Goal: Information Seeking & Learning: Learn about a topic

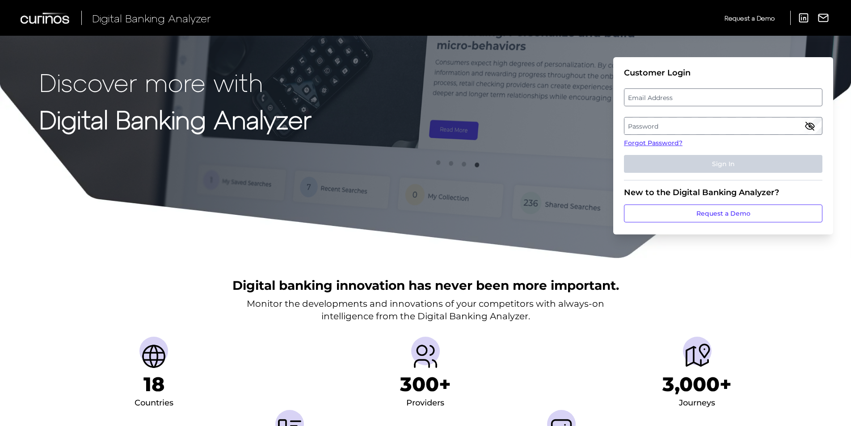
click at [645, 94] on label "Email Address" at bounding box center [722, 97] width 197 height 16
click at [645, 94] on input "email" at bounding box center [723, 97] width 198 height 18
type input "jonathan.murphy@huntington.com"
click at [662, 119] on label "Password" at bounding box center [722, 126] width 197 height 16
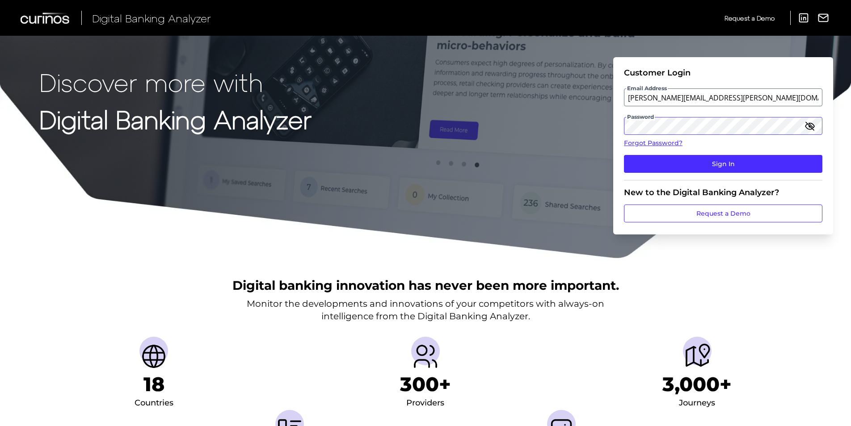
click at [624, 155] on button "Sign In" at bounding box center [723, 164] width 198 height 18
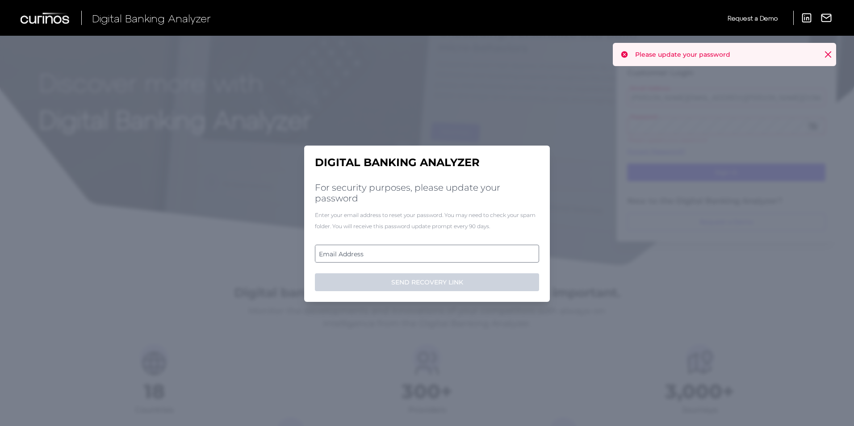
click at [435, 249] on label "Email Address" at bounding box center [426, 254] width 223 height 16
click at [435, 249] on input "email" at bounding box center [427, 254] width 224 height 18
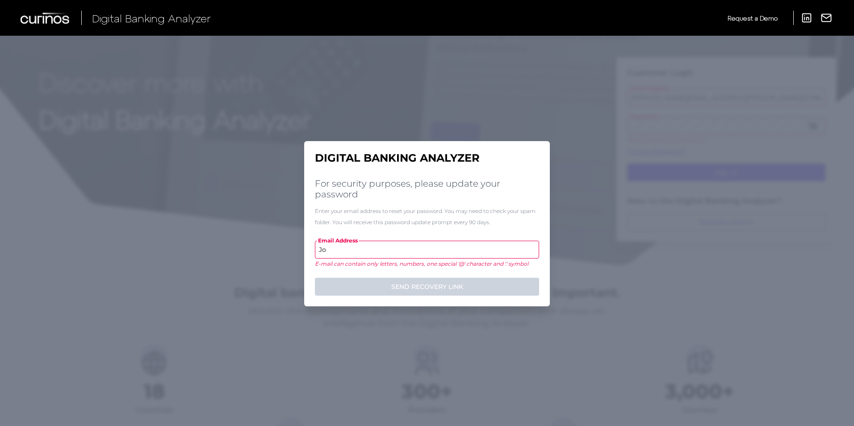
type input "J"
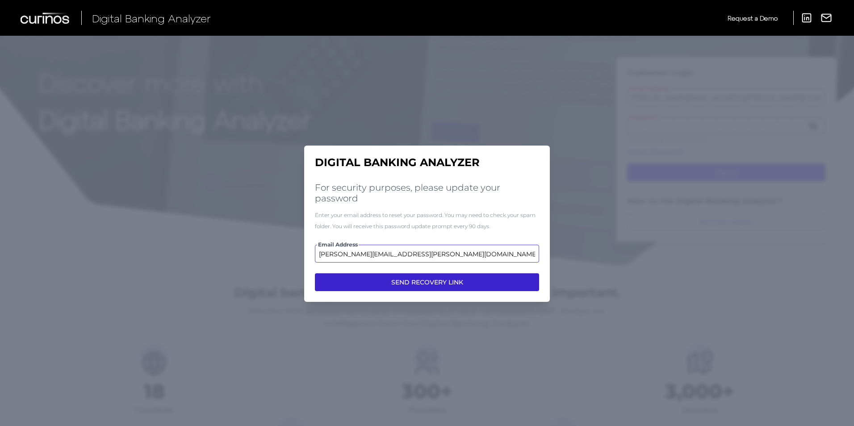
type input "[PERSON_NAME][EMAIL_ADDRESS][PERSON_NAME][DOMAIN_NAME]"
click at [422, 284] on button "SEND RECOVERY LINK" at bounding box center [427, 282] width 224 height 18
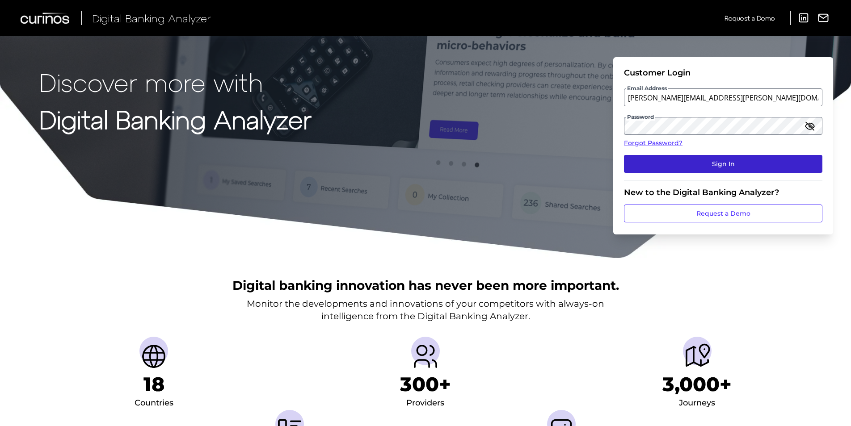
click at [687, 158] on button "Sign In" at bounding box center [723, 164] width 198 height 18
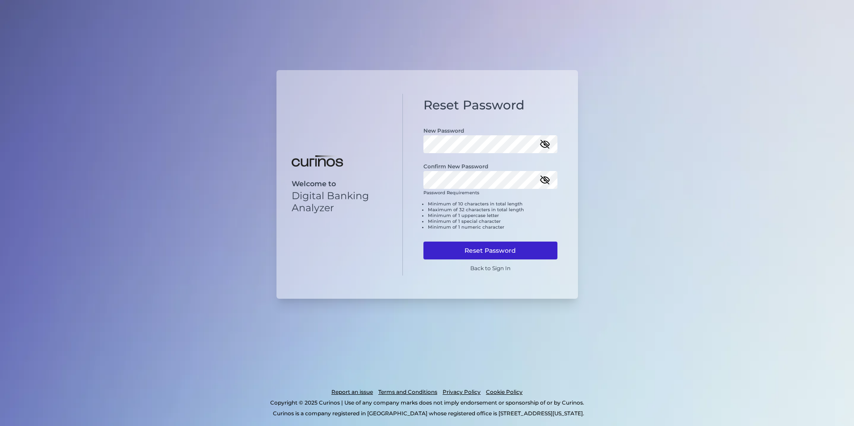
click at [492, 248] on button "Reset Password" at bounding box center [491, 251] width 134 height 18
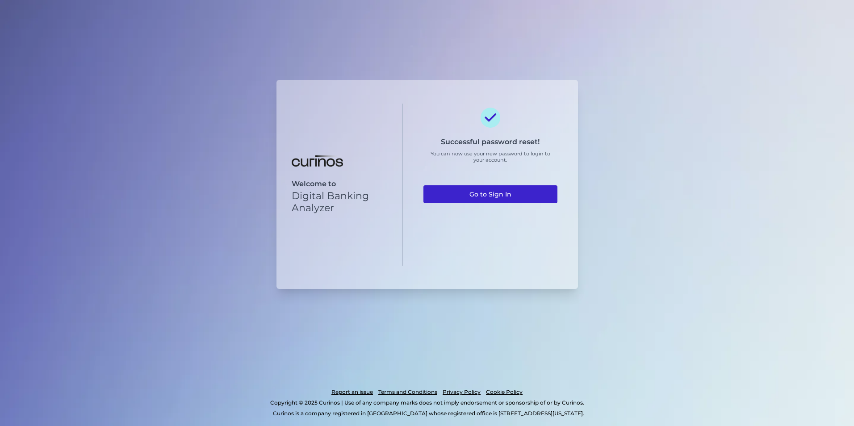
click at [502, 192] on link "Go to Sign In" at bounding box center [491, 194] width 134 height 18
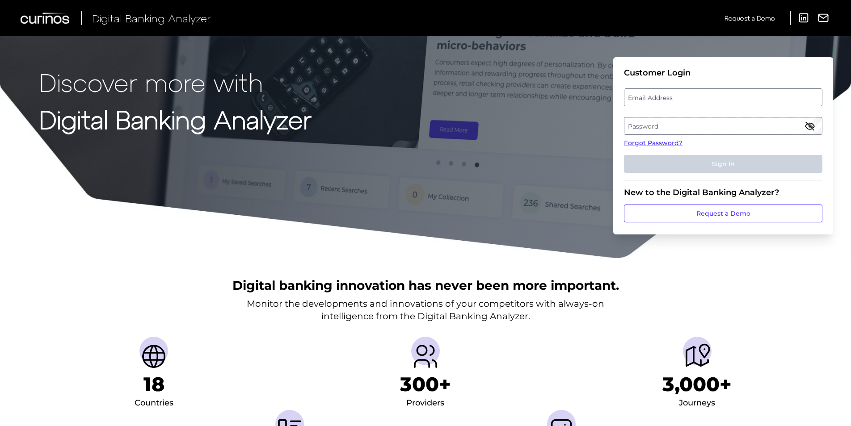
click at [671, 97] on label "Email Address" at bounding box center [722, 97] width 197 height 16
click at [671, 97] on input "email" at bounding box center [723, 97] width 198 height 18
type input "[PERSON_NAME][EMAIL_ADDRESS][PERSON_NAME][DOMAIN_NAME]"
click at [673, 125] on label "Password" at bounding box center [722, 126] width 197 height 16
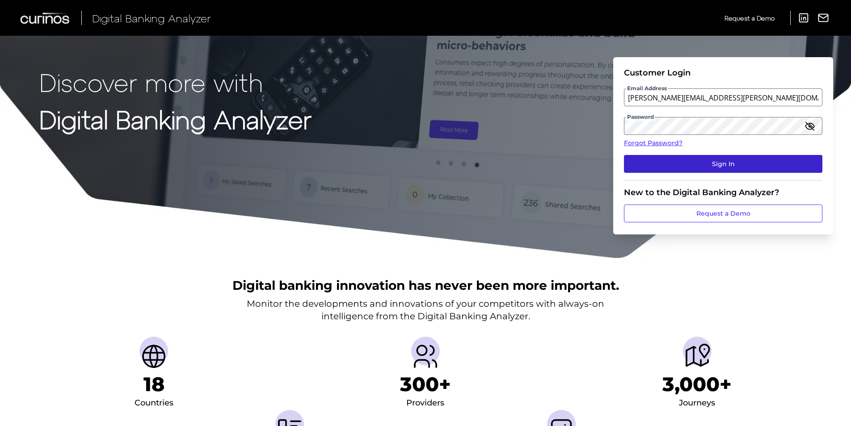
click at [685, 163] on button "Sign In" at bounding box center [723, 164] width 198 height 18
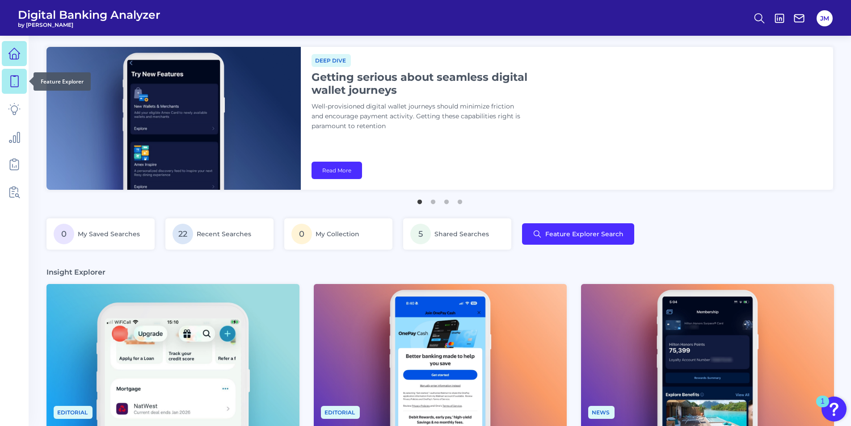
click at [14, 82] on icon at bounding box center [14, 81] width 13 height 13
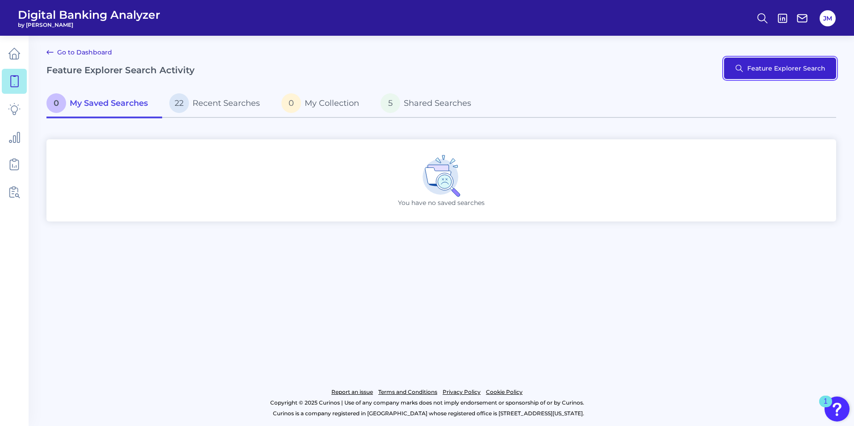
click at [777, 75] on button "Feature Explorer Search" at bounding box center [780, 68] width 112 height 21
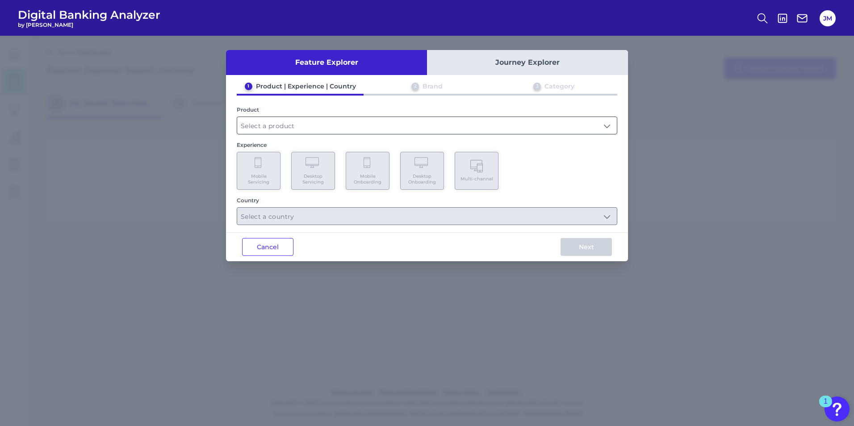
click at [405, 130] on input "text" at bounding box center [427, 125] width 380 height 17
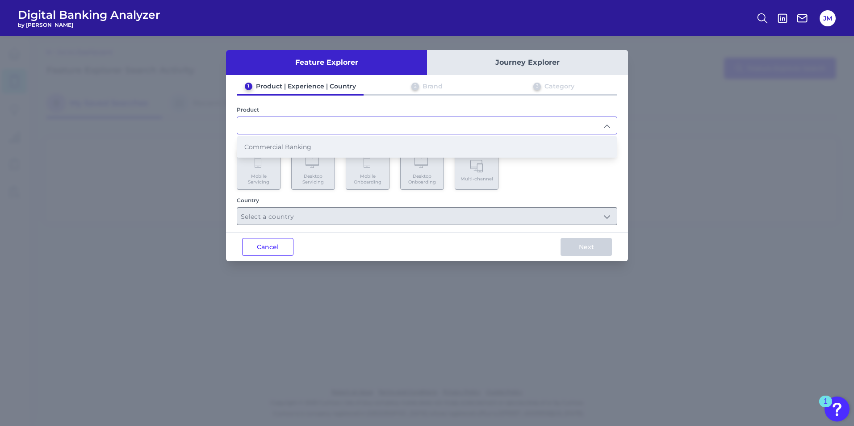
click at [353, 147] on li "Commercial Banking" at bounding box center [427, 147] width 380 height 21
type input "Commercial Banking"
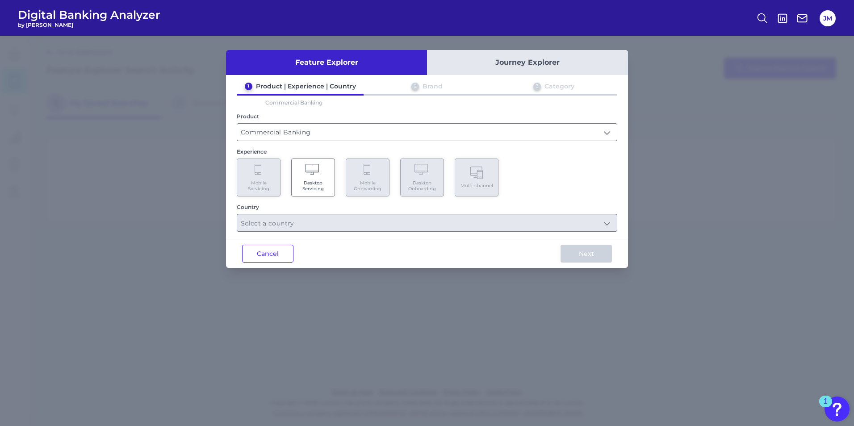
click at [298, 178] on Servicing "Desktop Servicing" at bounding box center [313, 178] width 44 height 38
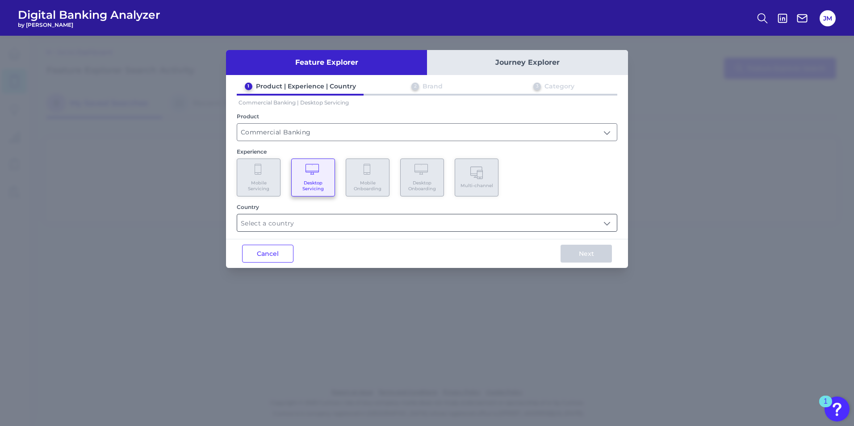
click at [291, 226] on input "text" at bounding box center [427, 223] width 380 height 17
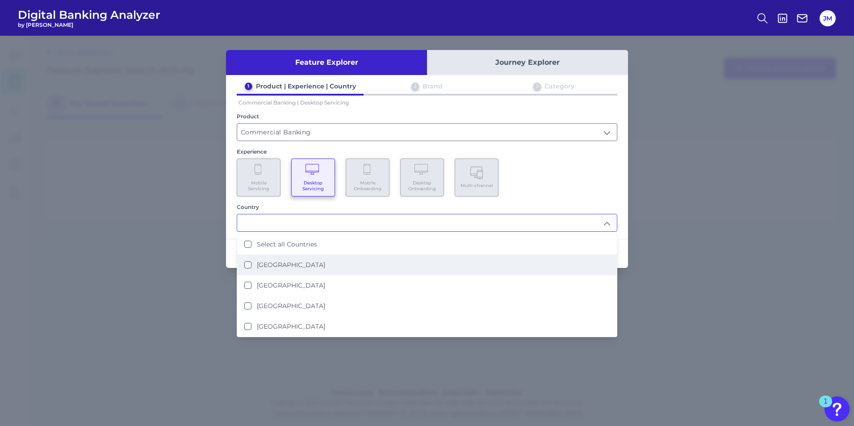
click at [244, 262] on li "[GEOGRAPHIC_DATA]" at bounding box center [427, 265] width 380 height 21
type input "[GEOGRAPHIC_DATA]"
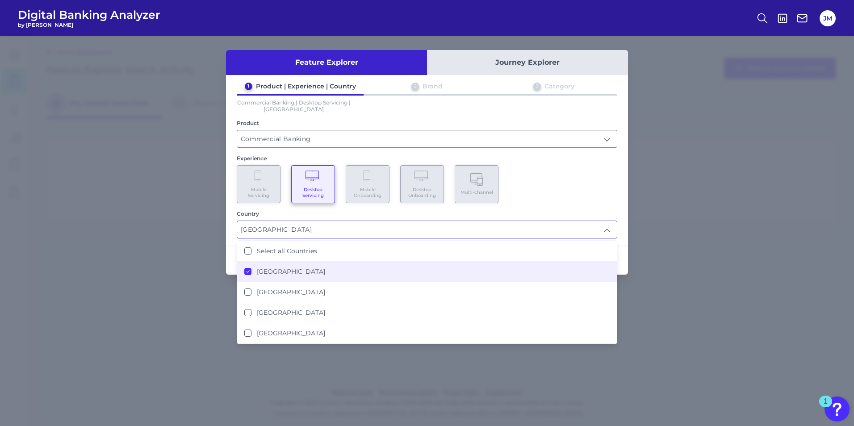
click at [569, 191] on div "Mobile Servicing Desktop Servicing Mobile Onboarding Desktop Onboarding Multi-c…" at bounding box center [427, 184] width 381 height 38
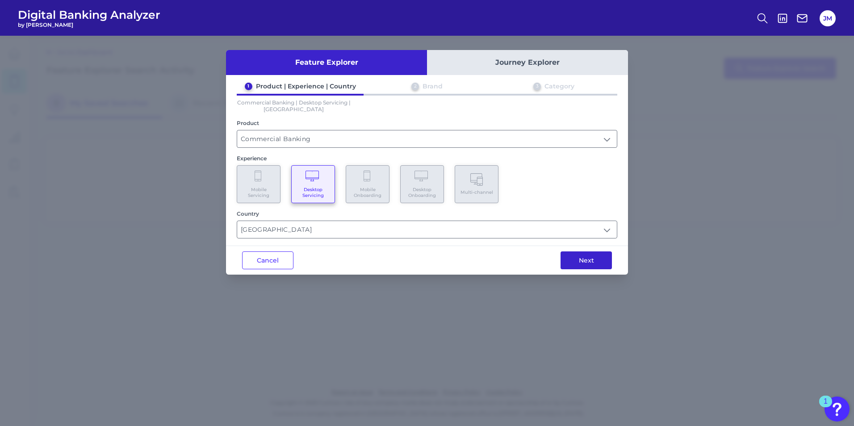
click at [565, 261] on button "Next" at bounding box center [586, 261] width 51 height 18
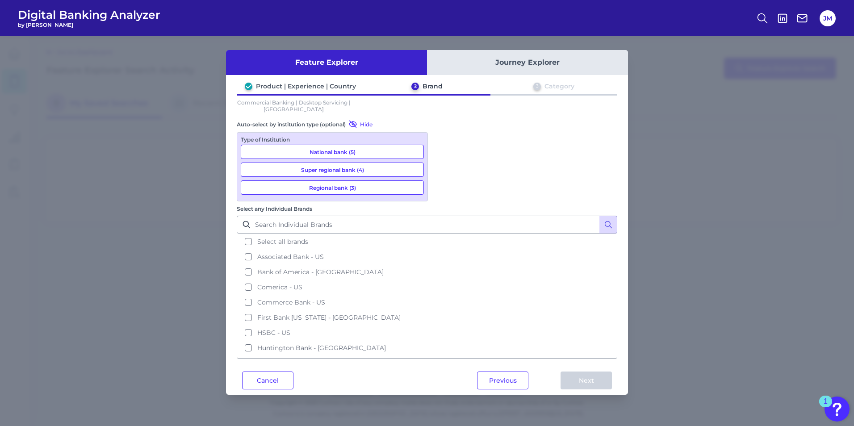
click at [393, 152] on button "National bank (5)" at bounding box center [332, 152] width 183 height 14
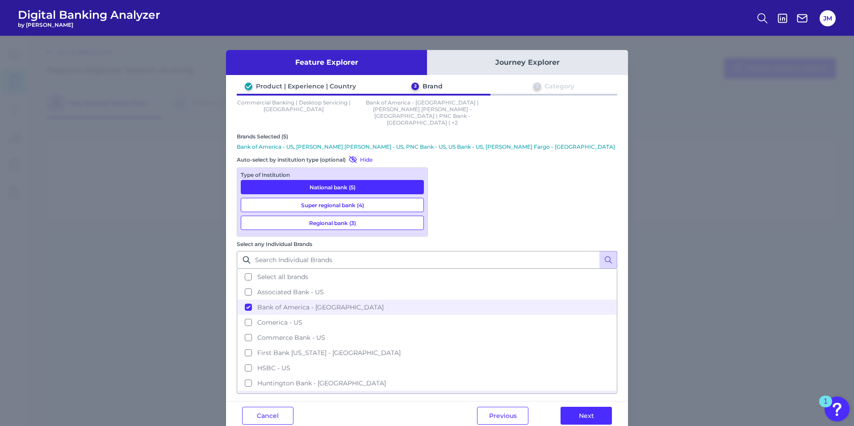
click at [384, 180] on button "National bank (5)" at bounding box center [332, 187] width 183 height 14
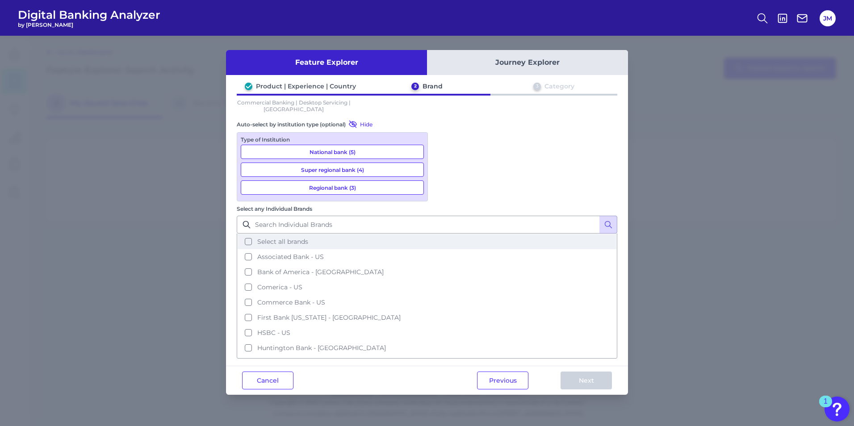
click at [443, 234] on button "Select all brands" at bounding box center [427, 241] width 379 height 15
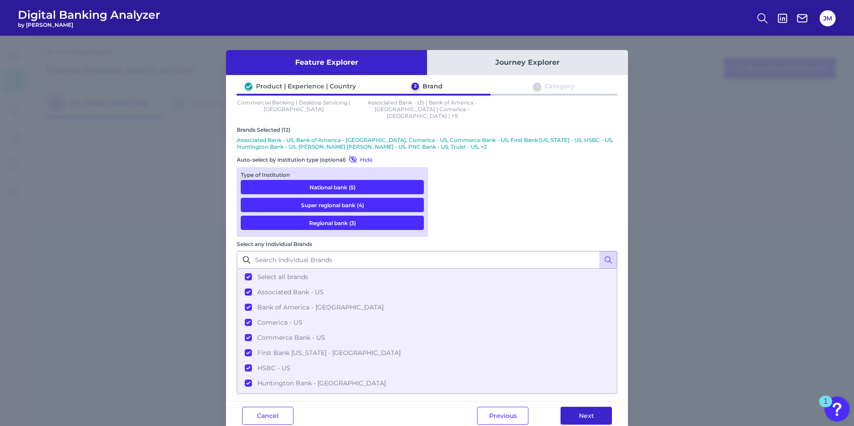
click at [584, 407] on button "Next" at bounding box center [586, 416] width 51 height 18
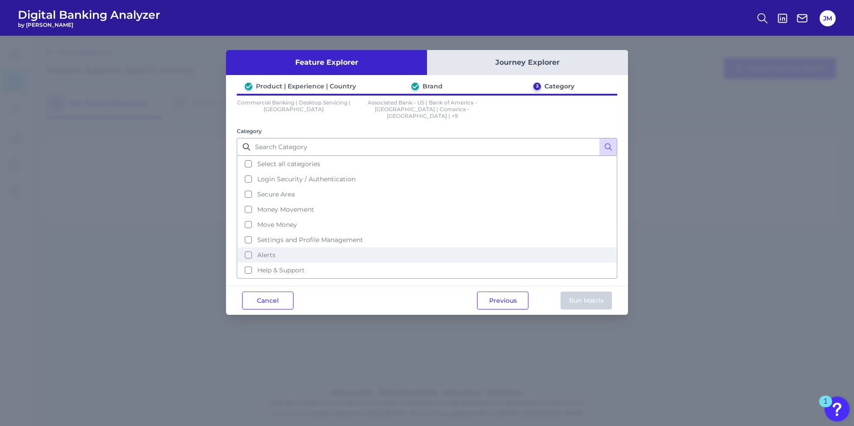
click at [245, 248] on button "Alerts" at bounding box center [427, 255] width 379 height 15
click at [589, 293] on button "Run Matrix" at bounding box center [586, 301] width 51 height 18
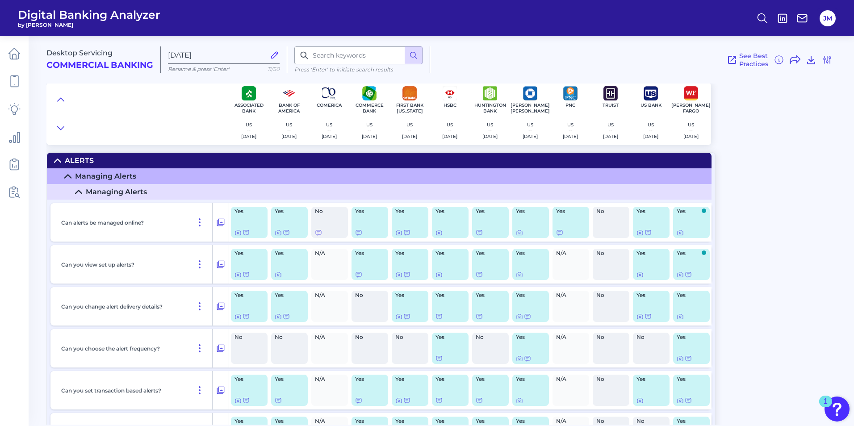
scroll to position [45, 0]
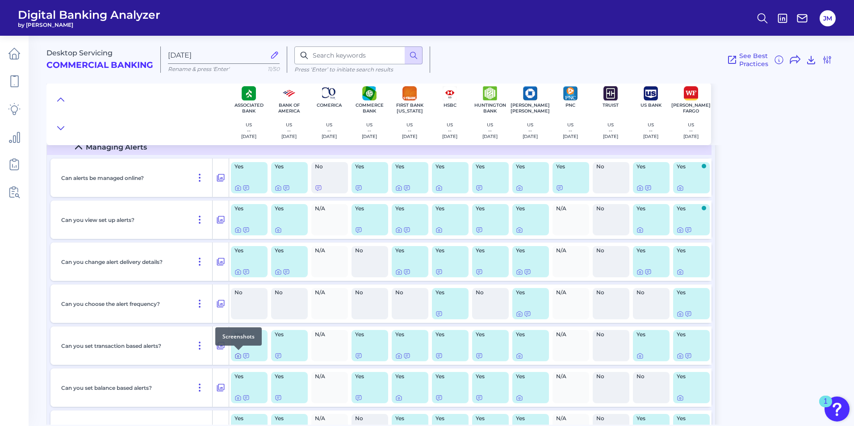
click at [239, 356] on icon at bounding box center [238, 356] width 7 height 7
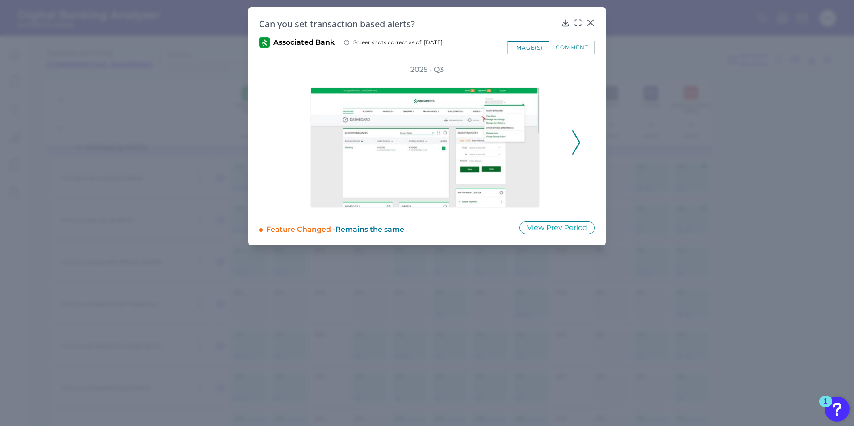
click at [577, 23] on icon at bounding box center [578, 22] width 9 height 9
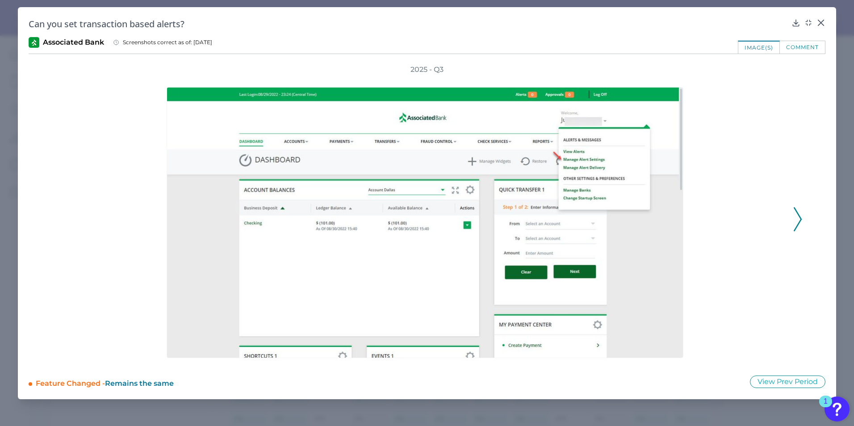
click at [799, 221] on icon at bounding box center [798, 219] width 8 height 24
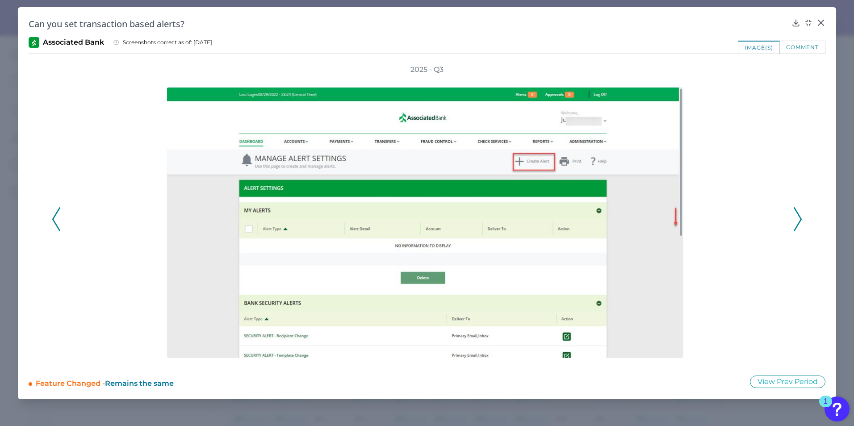
click at [799, 221] on icon at bounding box center [798, 219] width 8 height 24
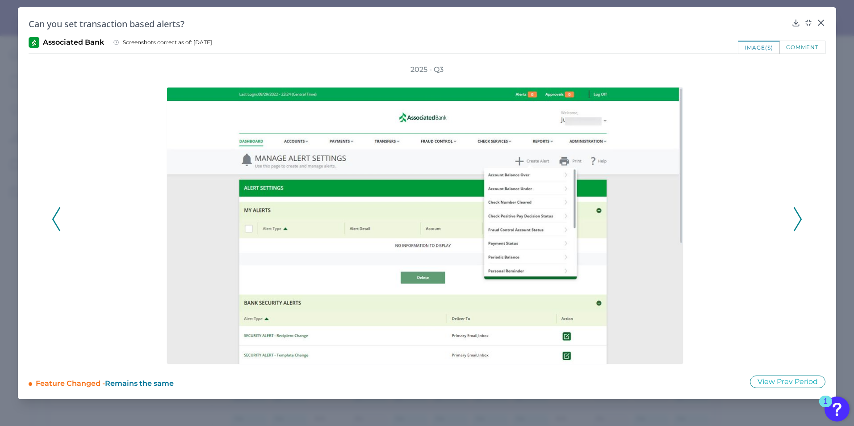
click at [799, 221] on icon at bounding box center [798, 219] width 8 height 24
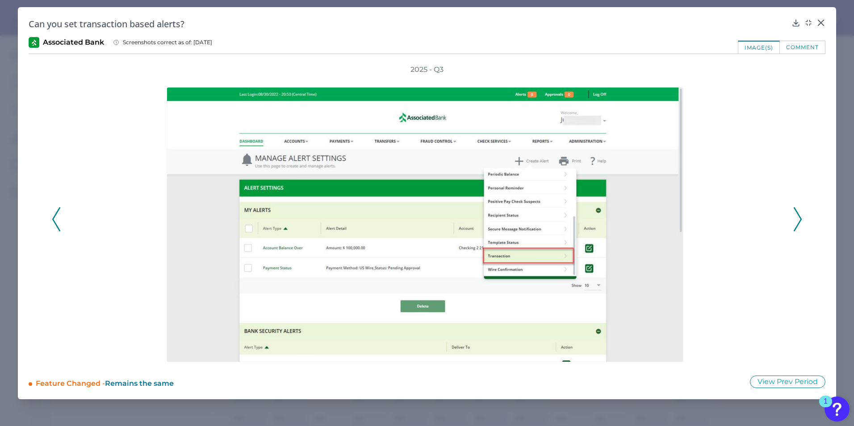
click at [799, 221] on icon at bounding box center [798, 219] width 8 height 24
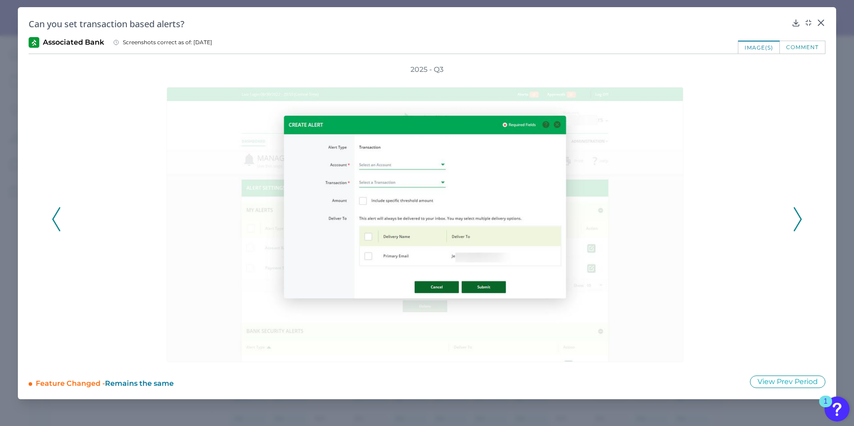
click at [57, 224] on icon at bounding box center [56, 219] width 8 height 24
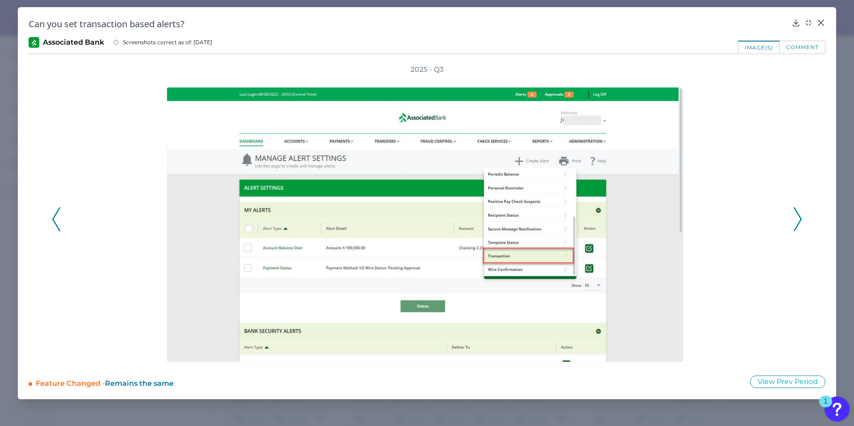
click at [52, 227] on button at bounding box center [56, 219] width 9 height 24
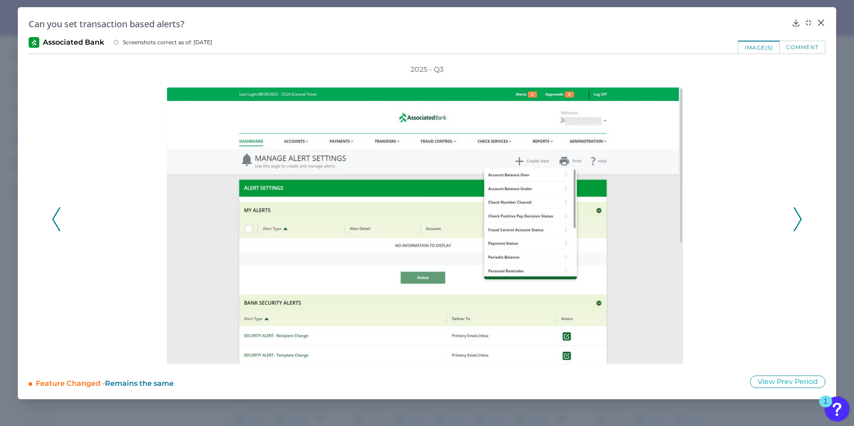
click at [822, 22] on icon at bounding box center [821, 22] width 5 height 5
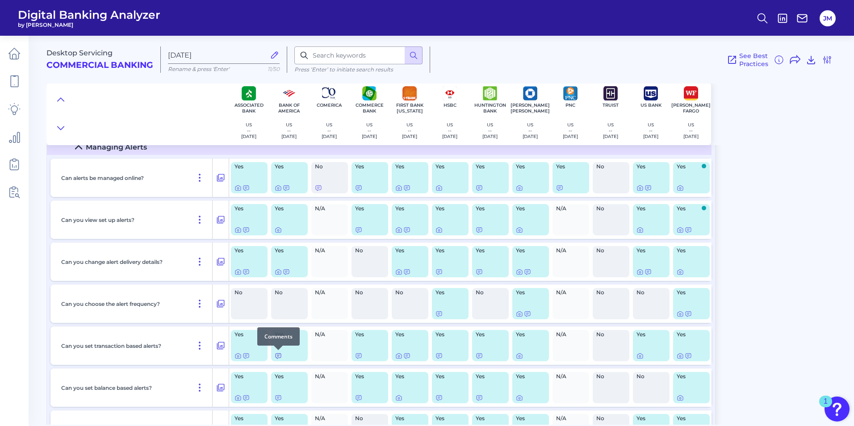
click at [278, 357] on icon at bounding box center [278, 356] width 7 height 7
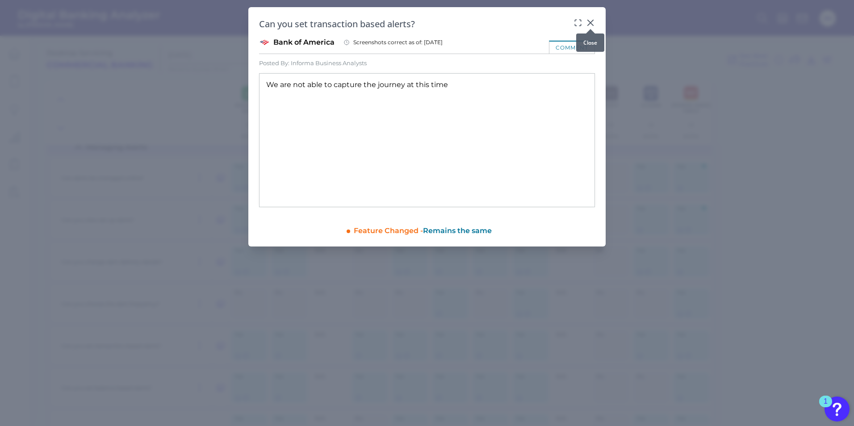
click at [591, 25] on div at bounding box center [590, 29] width 9 height 9
click at [588, 23] on icon at bounding box center [590, 22] width 9 height 9
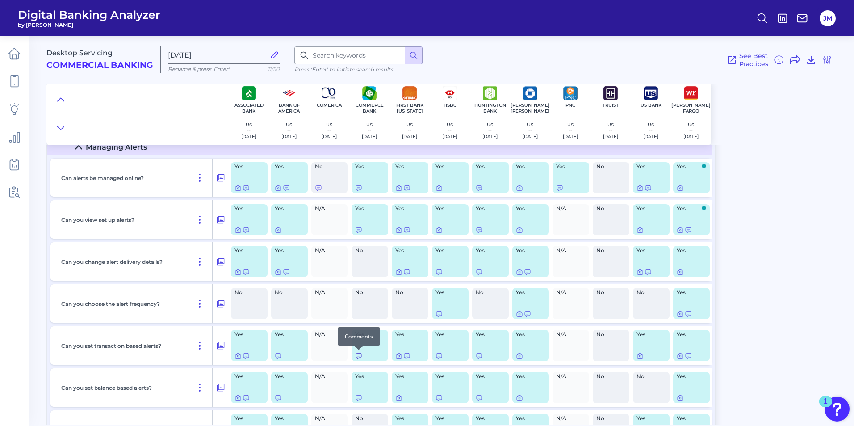
click at [360, 357] on icon at bounding box center [358, 356] width 7 height 7
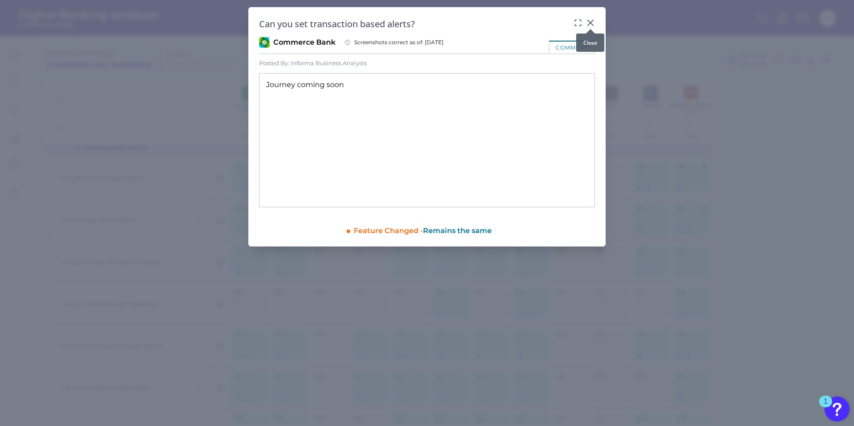
click at [591, 21] on icon at bounding box center [590, 22] width 9 height 9
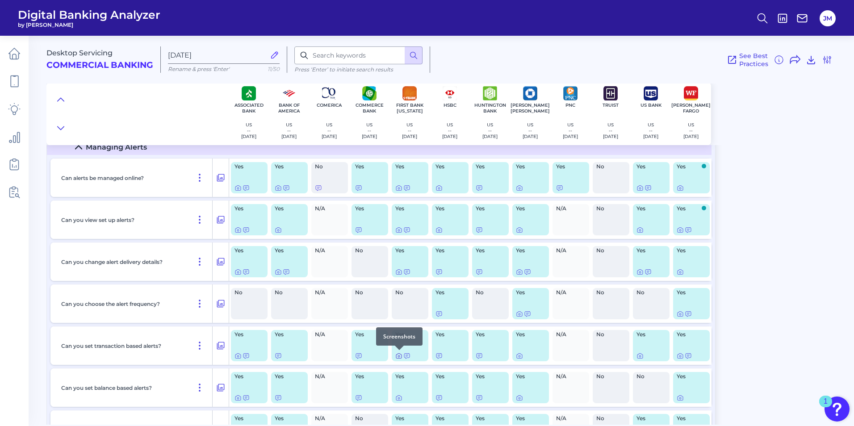
click at [399, 356] on icon at bounding box center [399, 357] width 2 height 2
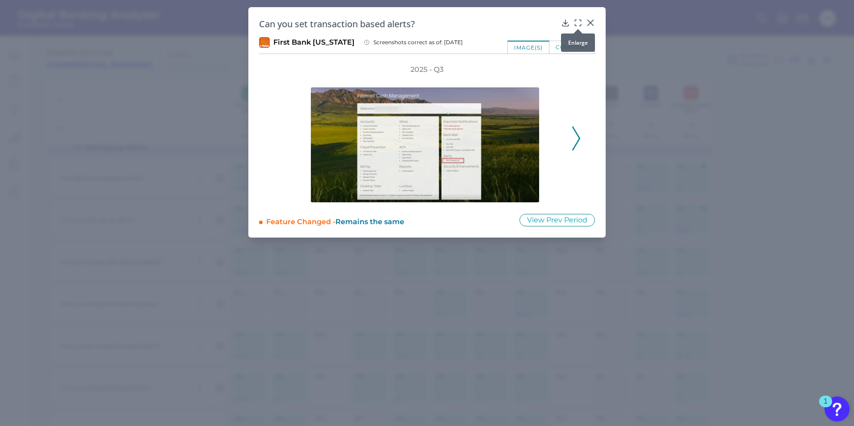
click at [576, 22] on icon at bounding box center [578, 22] width 9 height 9
click at [558, 22] on h2 "Can you set transaction based alerts?" at bounding box center [408, 24] width 299 height 12
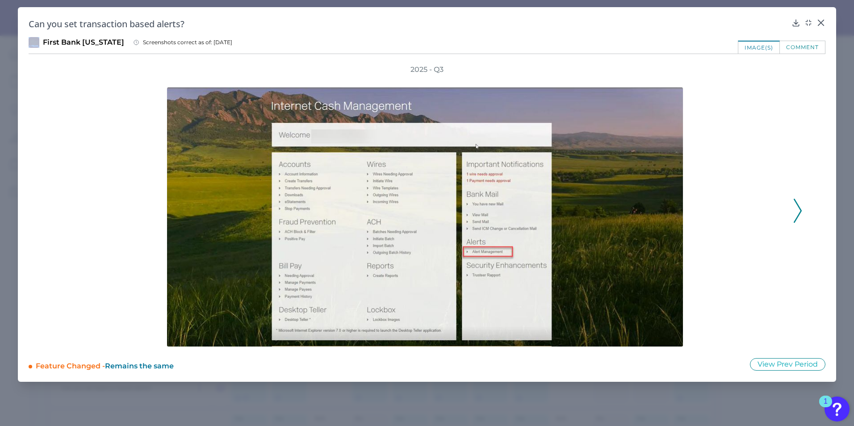
click at [800, 212] on polyline at bounding box center [798, 210] width 7 height 23
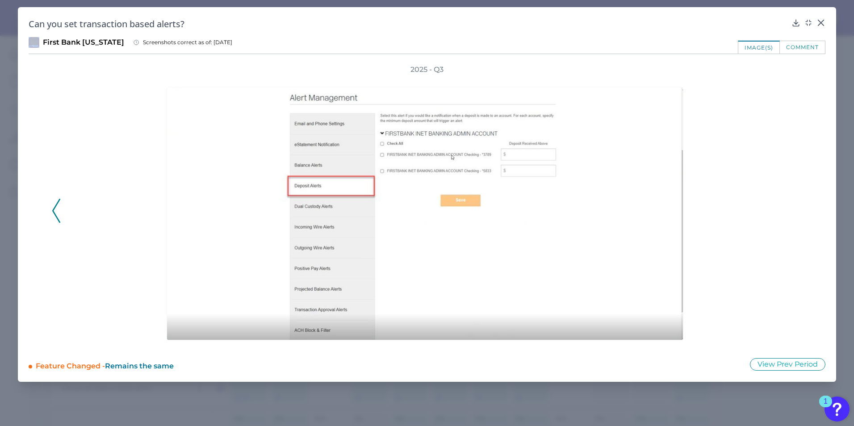
click at [820, 21] on icon at bounding box center [821, 22] width 9 height 9
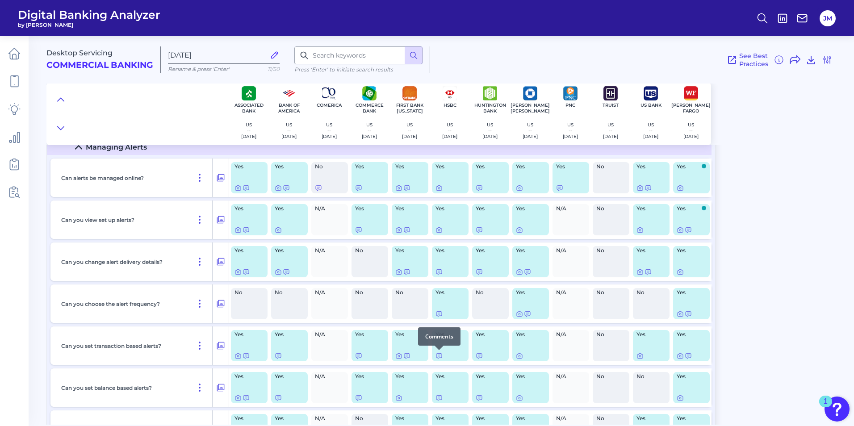
click at [439, 354] on div at bounding box center [439, 350] width 9 height 9
click at [440, 356] on icon at bounding box center [439, 356] width 7 height 7
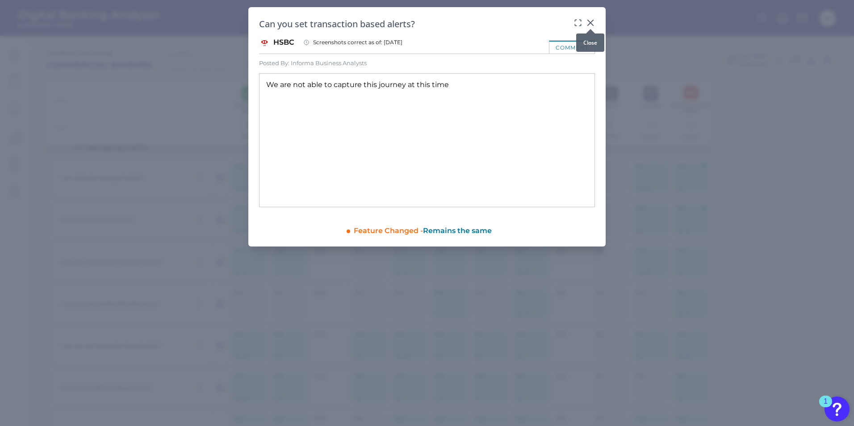
click at [589, 24] on icon at bounding box center [590, 22] width 9 height 9
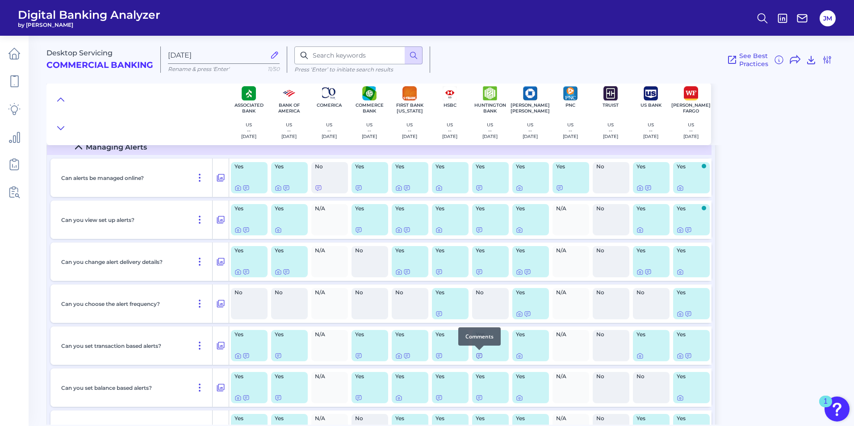
click at [479, 356] on icon at bounding box center [479, 356] width 7 height 7
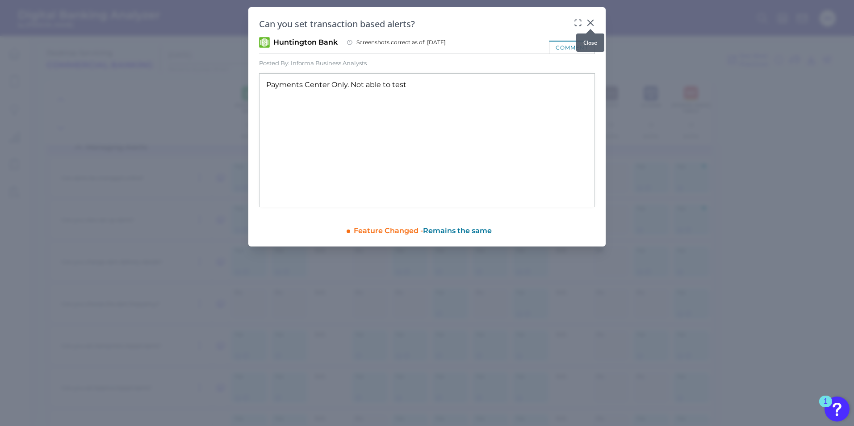
click at [590, 24] on icon at bounding box center [590, 22] width 5 height 5
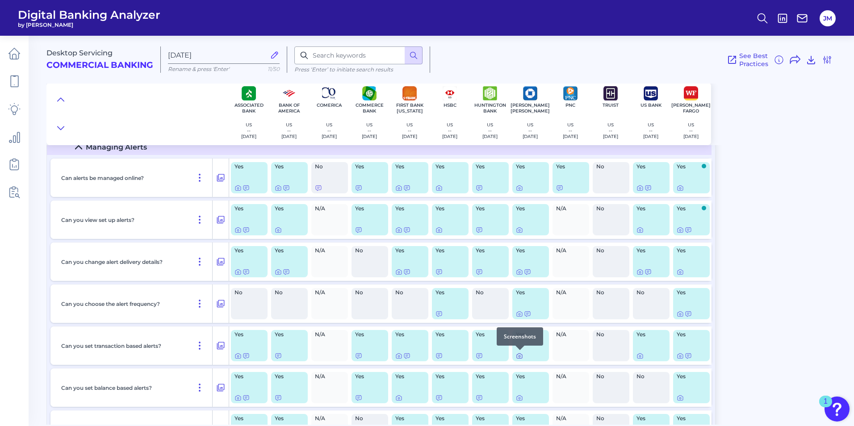
click at [519, 356] on icon at bounding box center [520, 357] width 2 height 2
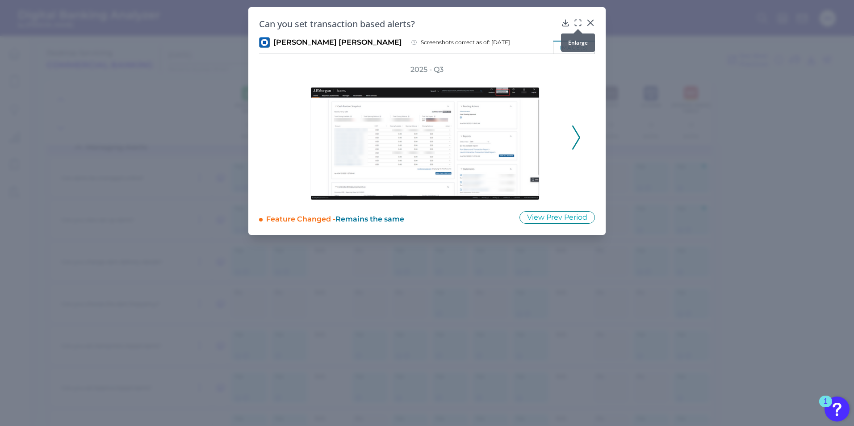
click at [577, 25] on div at bounding box center [578, 29] width 9 height 9
click at [579, 22] on icon at bounding box center [578, 22] width 9 height 9
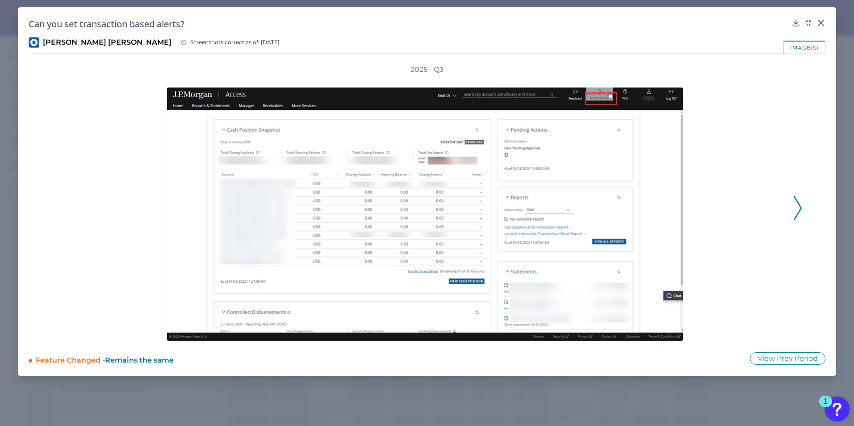
click at [800, 205] on polyline at bounding box center [798, 208] width 7 height 23
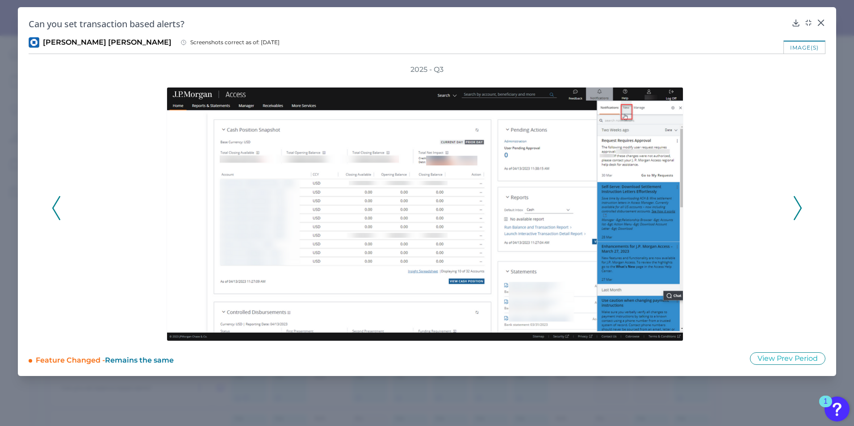
click at [800, 205] on polyline at bounding box center [798, 208] width 7 height 23
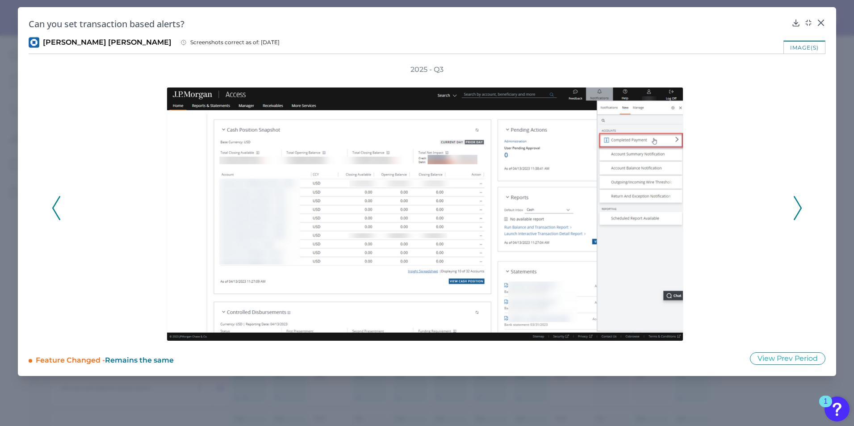
click at [822, 25] on icon at bounding box center [821, 22] width 9 height 9
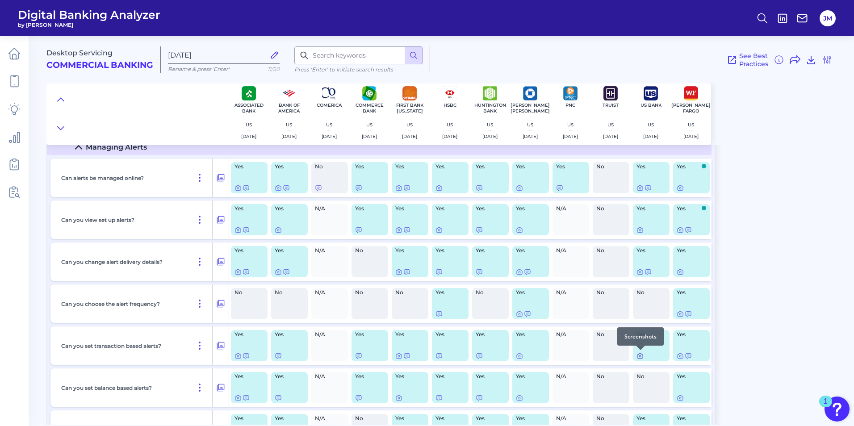
click at [641, 355] on icon at bounding box center [640, 356] width 7 height 7
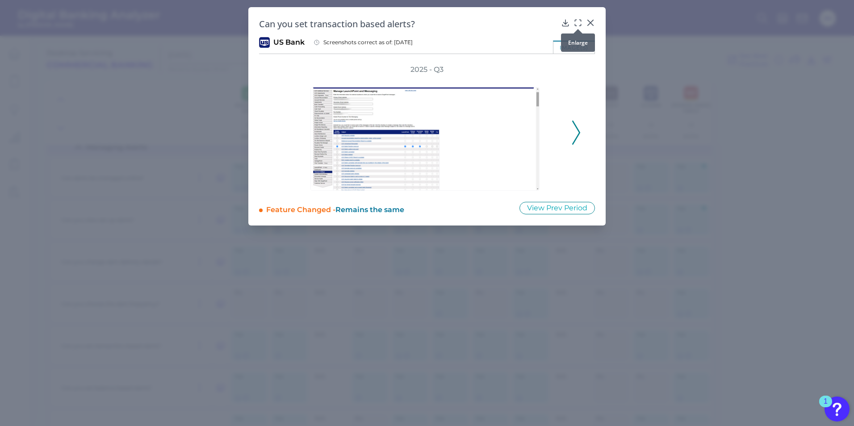
click at [580, 24] on icon at bounding box center [578, 22] width 9 height 9
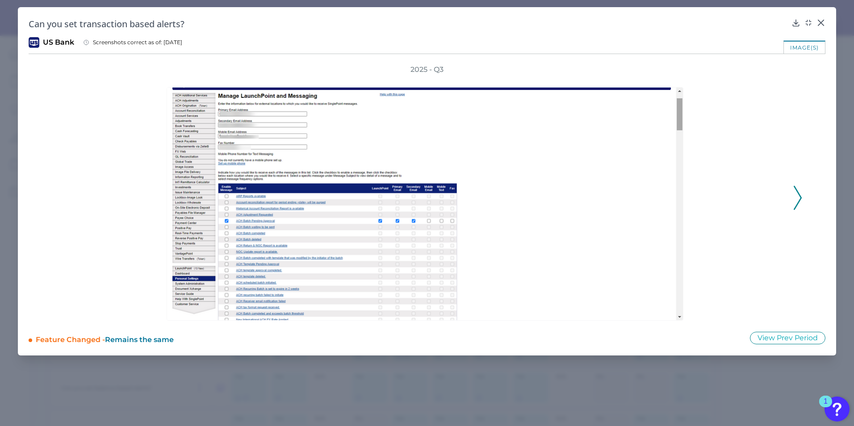
click at [797, 190] on polyline at bounding box center [798, 197] width 7 height 23
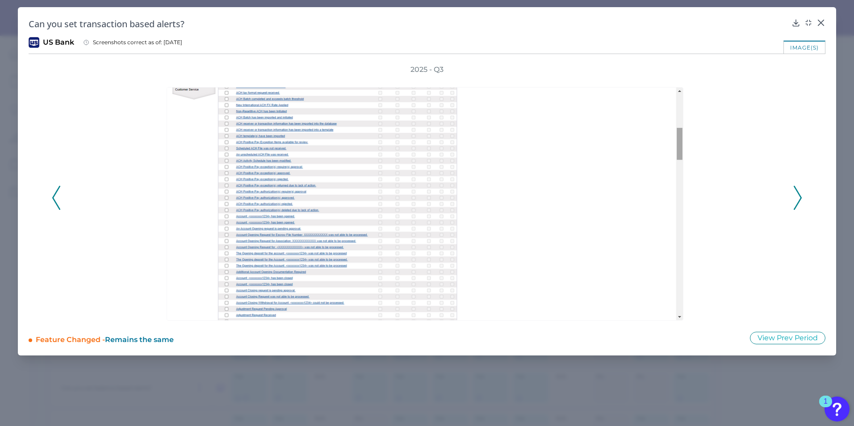
click at [797, 190] on polyline at bounding box center [798, 197] width 7 height 23
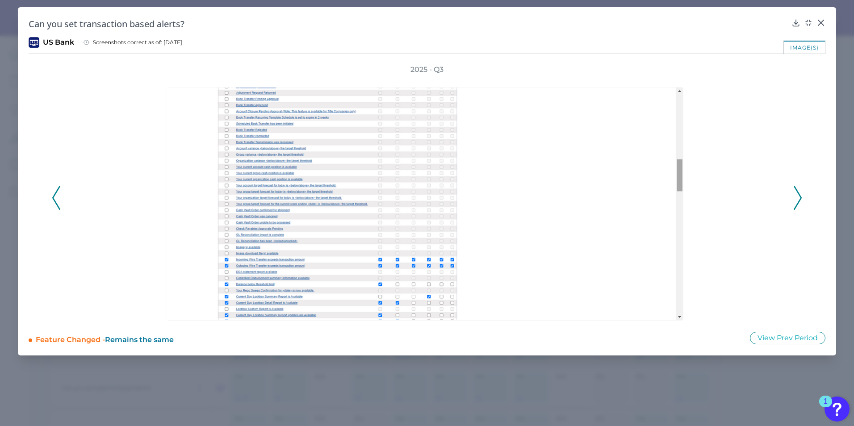
click at [797, 190] on polyline at bounding box center [798, 197] width 7 height 23
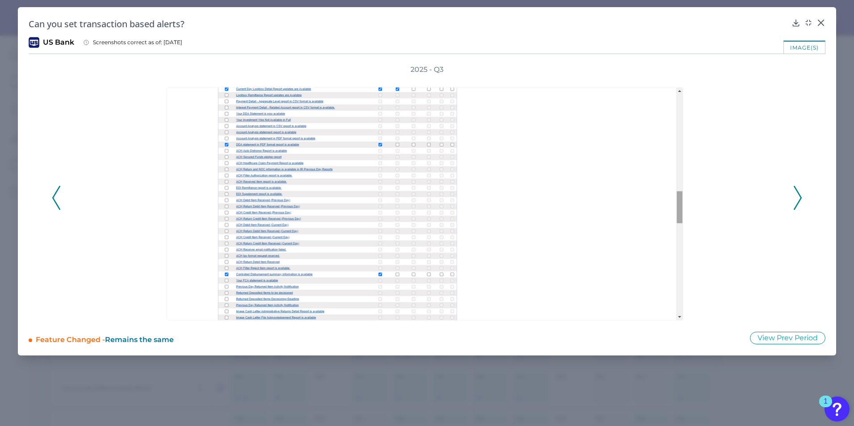
click at [797, 190] on polyline at bounding box center [798, 197] width 7 height 23
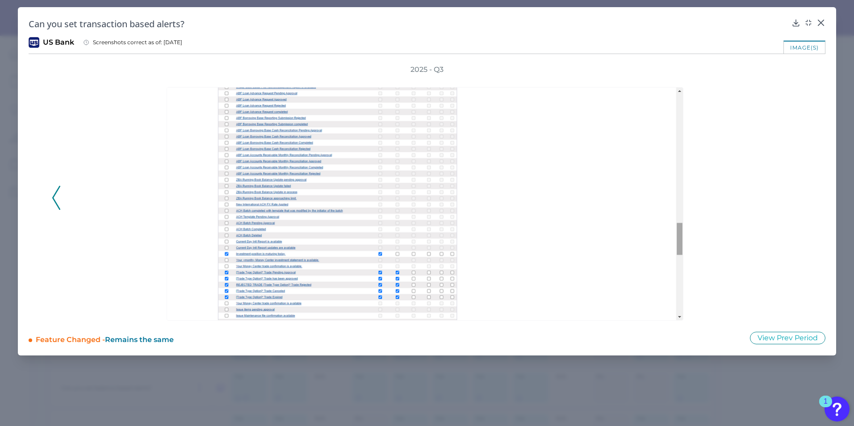
click at [54, 198] on icon at bounding box center [56, 198] width 8 height 24
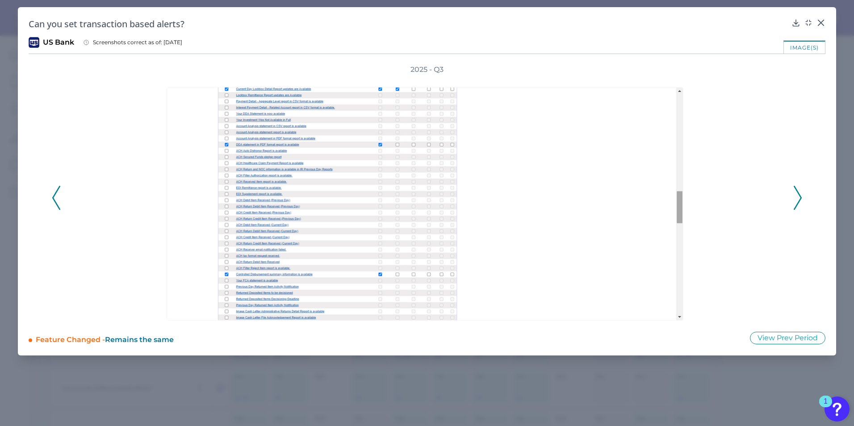
click at [54, 198] on icon at bounding box center [56, 198] width 8 height 24
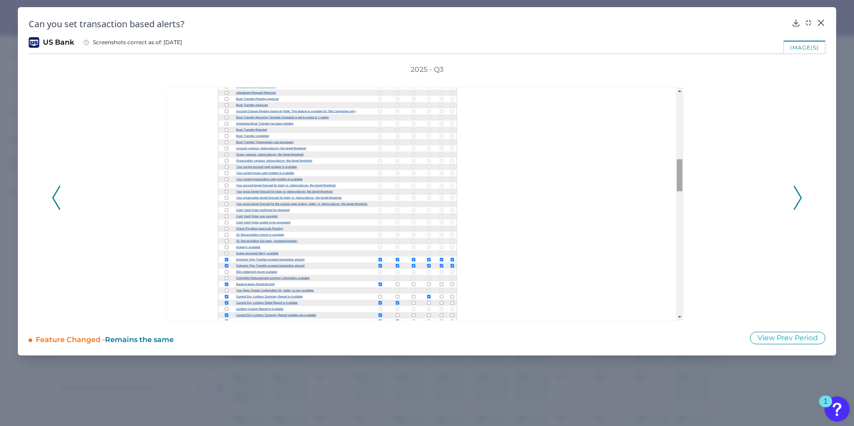
click at [794, 193] on icon at bounding box center [798, 198] width 8 height 24
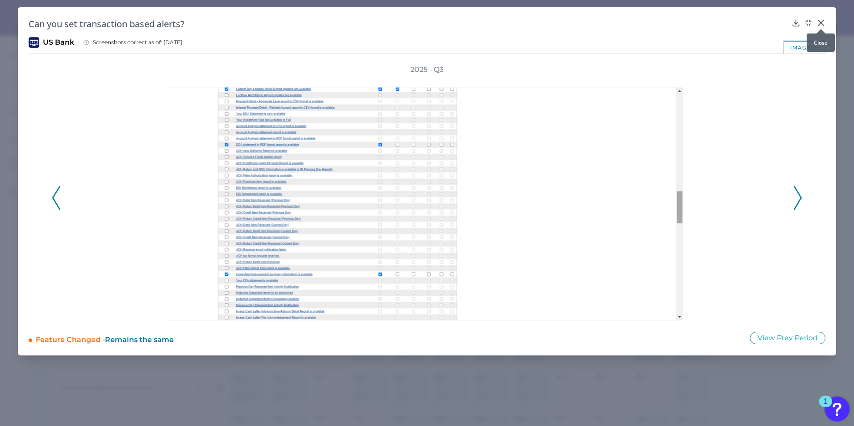
click at [822, 23] on icon at bounding box center [821, 22] width 9 height 9
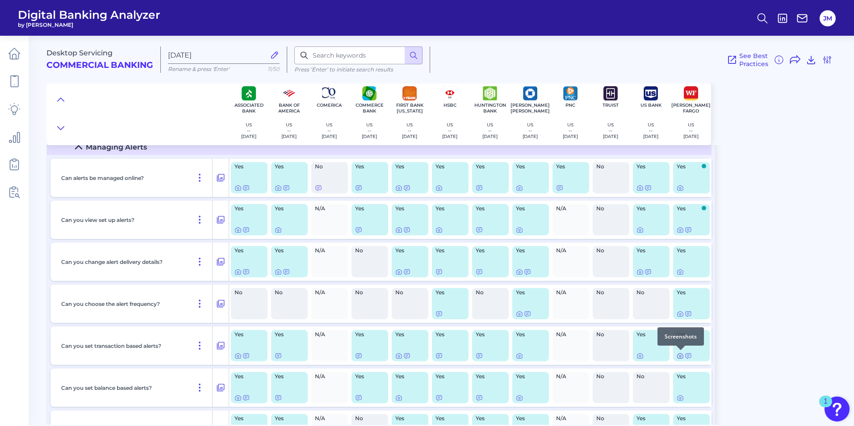
click at [681, 356] on icon at bounding box center [681, 357] width 2 height 2
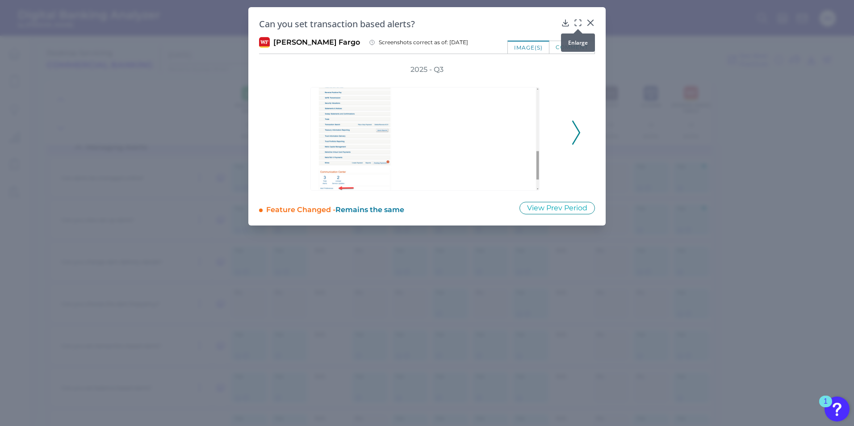
click at [575, 20] on icon at bounding box center [578, 22] width 9 height 9
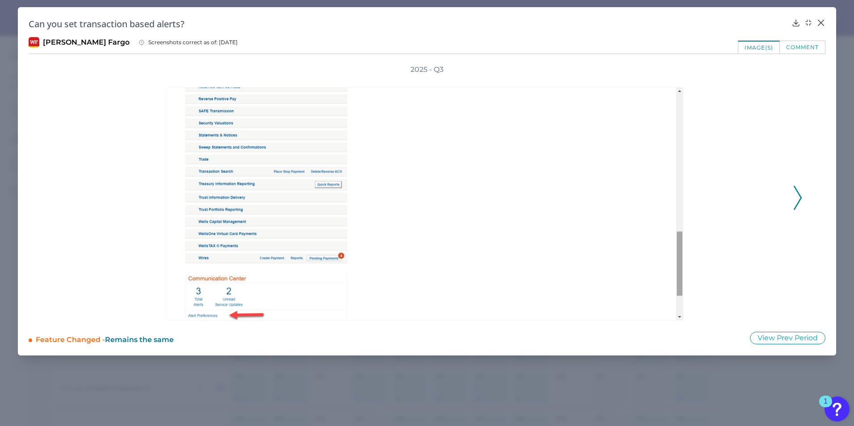
click at [798, 198] on icon at bounding box center [798, 198] width 8 height 24
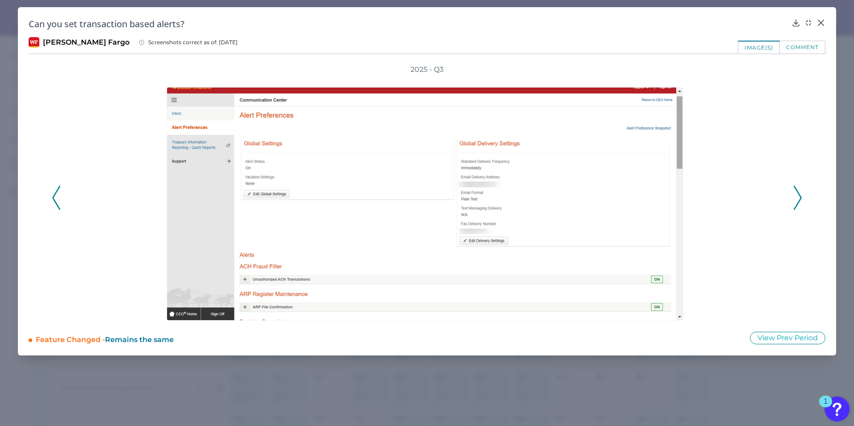
click at [798, 198] on icon at bounding box center [798, 198] width 8 height 24
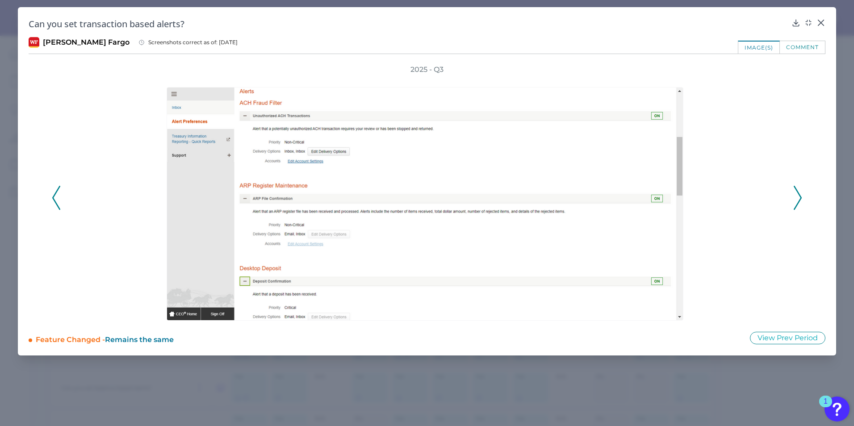
click at [798, 198] on icon at bounding box center [798, 198] width 8 height 24
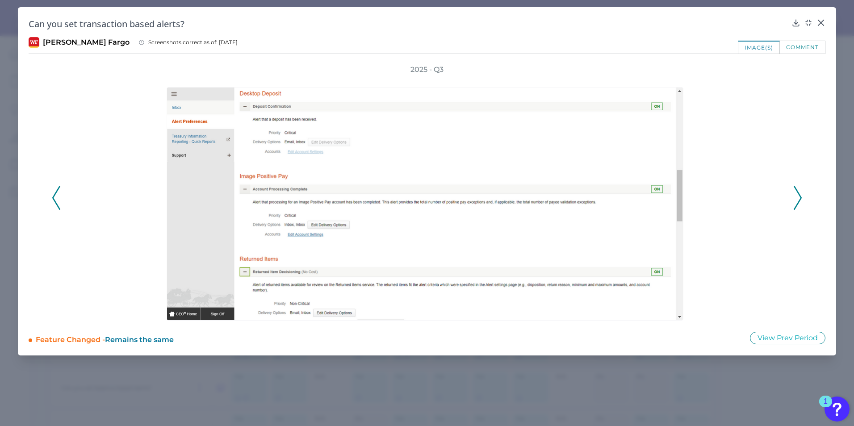
click at [798, 198] on icon at bounding box center [798, 198] width 8 height 24
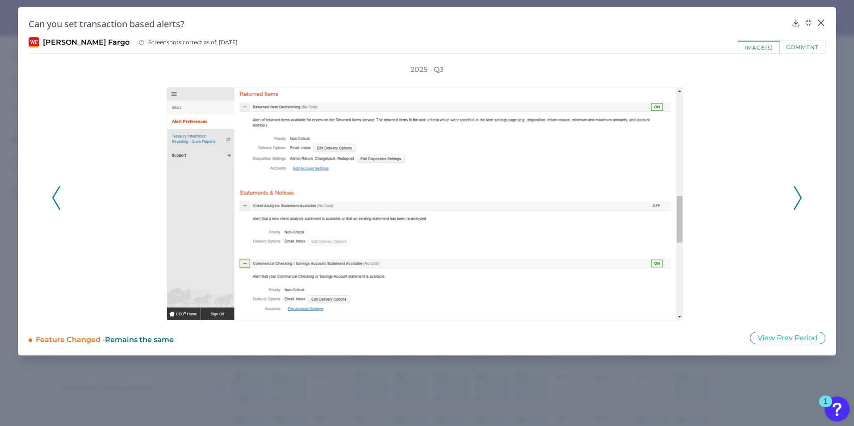
click at [798, 198] on icon at bounding box center [798, 198] width 8 height 24
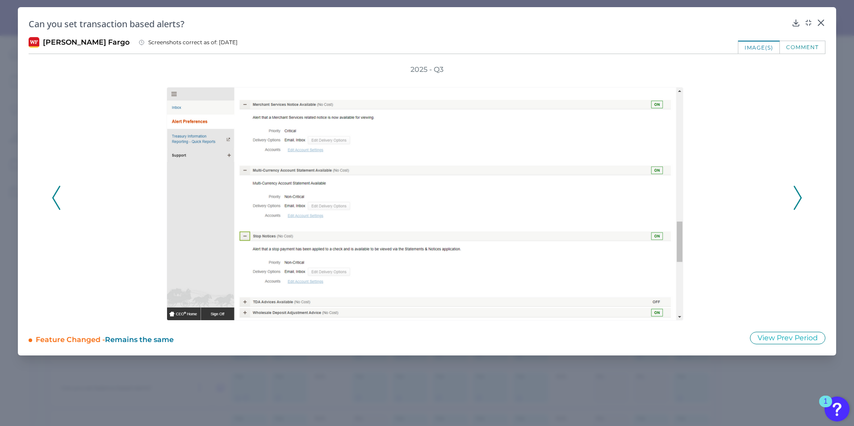
click at [798, 198] on icon at bounding box center [798, 198] width 8 height 24
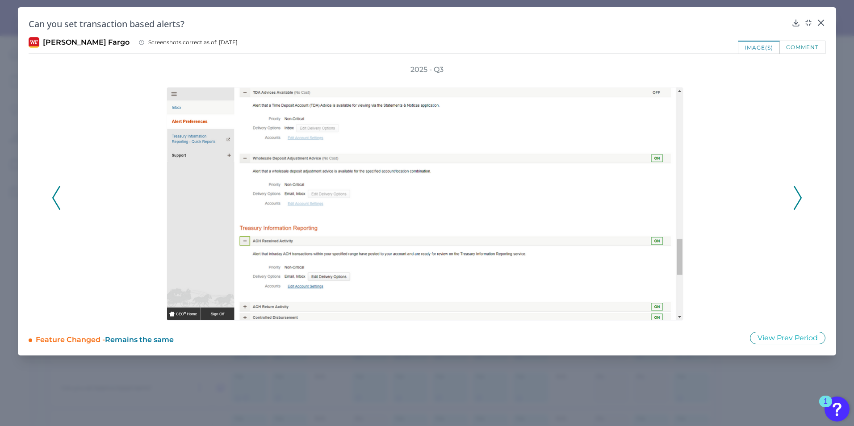
click at [798, 198] on icon at bounding box center [798, 198] width 8 height 24
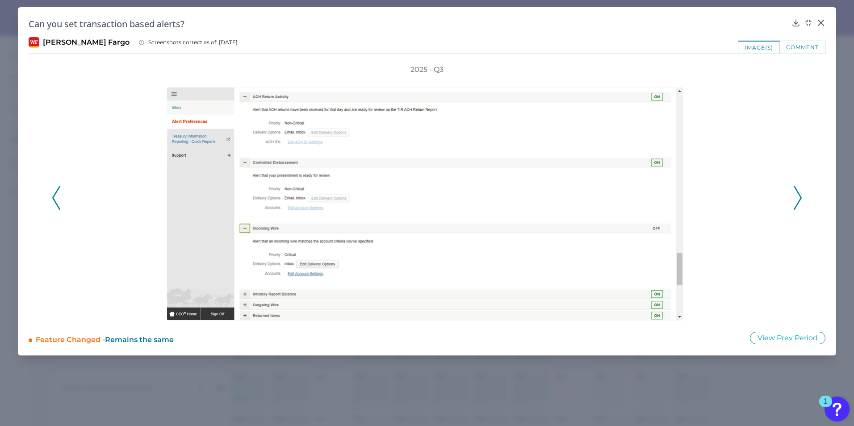
click at [798, 198] on icon at bounding box center [798, 198] width 8 height 24
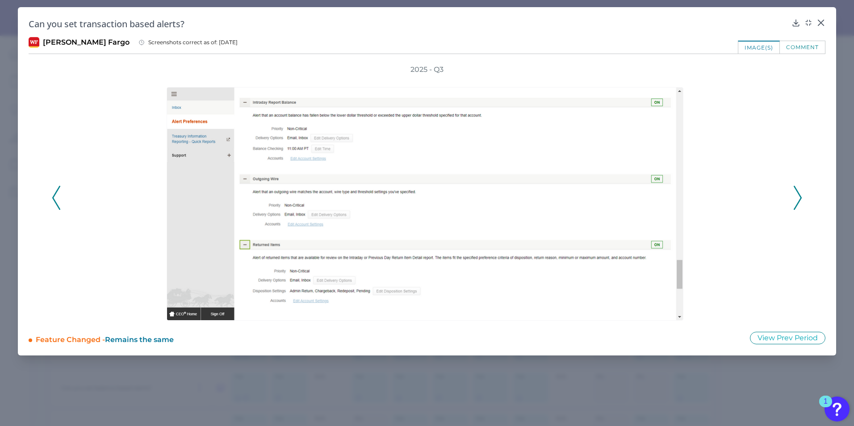
click at [798, 198] on icon at bounding box center [798, 198] width 8 height 24
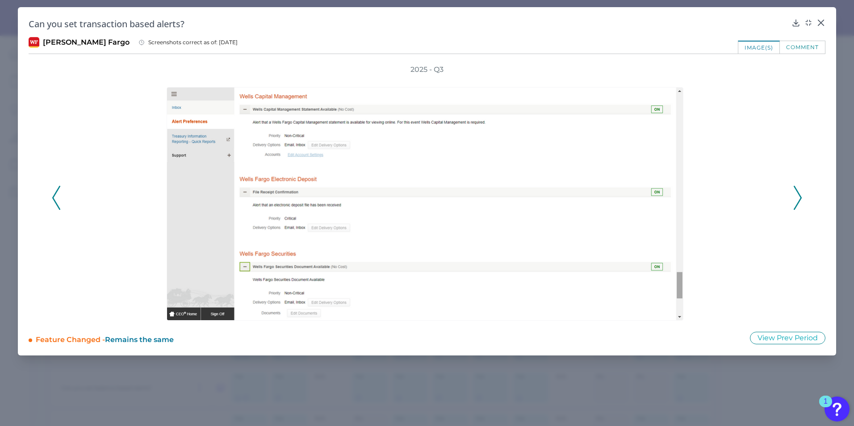
click at [798, 198] on icon at bounding box center [798, 198] width 8 height 24
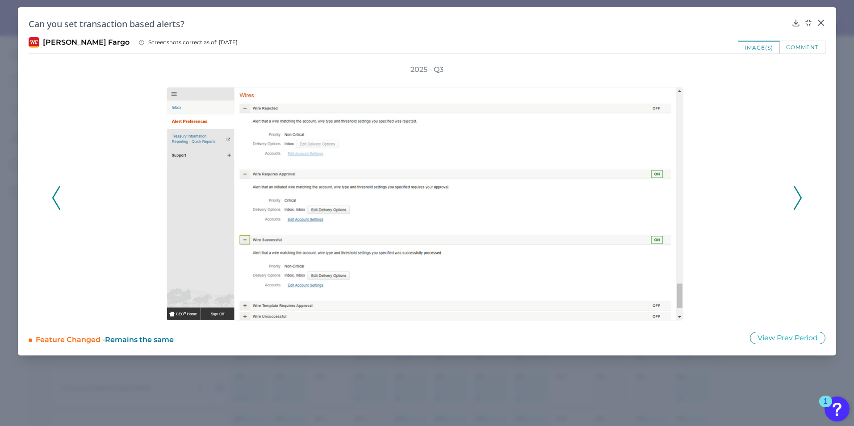
click at [798, 198] on icon at bounding box center [798, 198] width 8 height 24
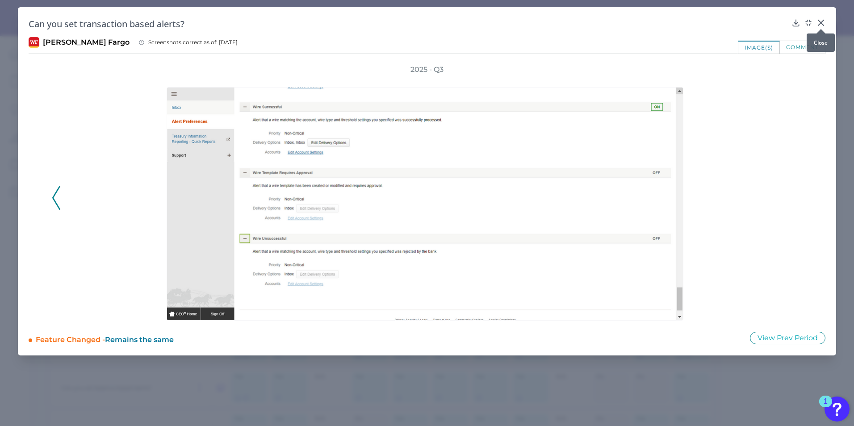
click at [818, 22] on icon at bounding box center [821, 22] width 9 height 9
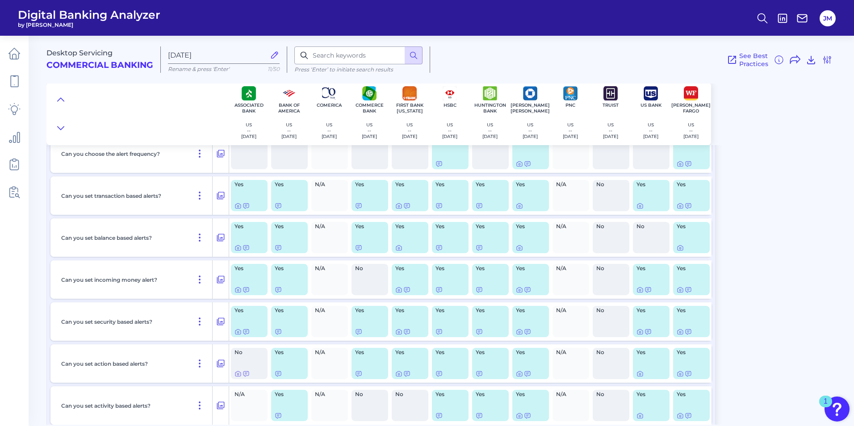
scroll to position [223, 0]
